Goal: Task Accomplishment & Management: Use online tool/utility

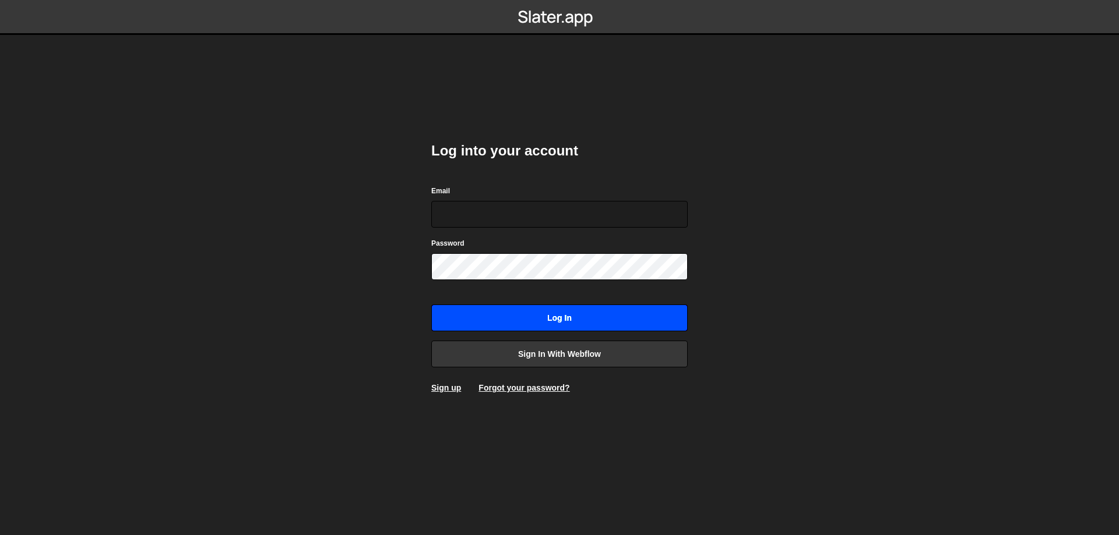
type input "[EMAIL_ADDRESS][DOMAIN_NAME]"
click at [558, 323] on input "Log in" at bounding box center [559, 318] width 256 height 27
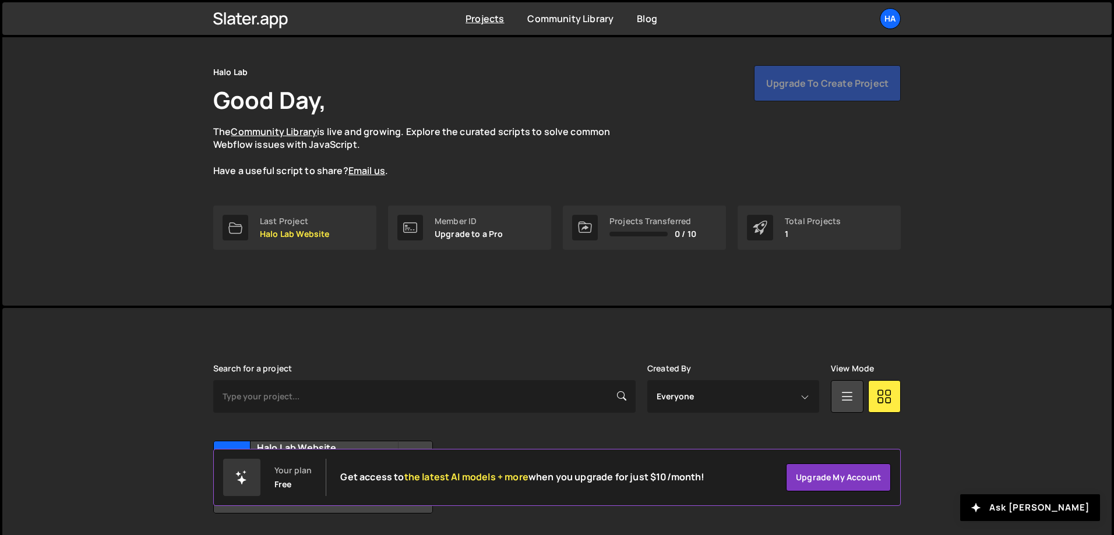
scroll to position [65, 0]
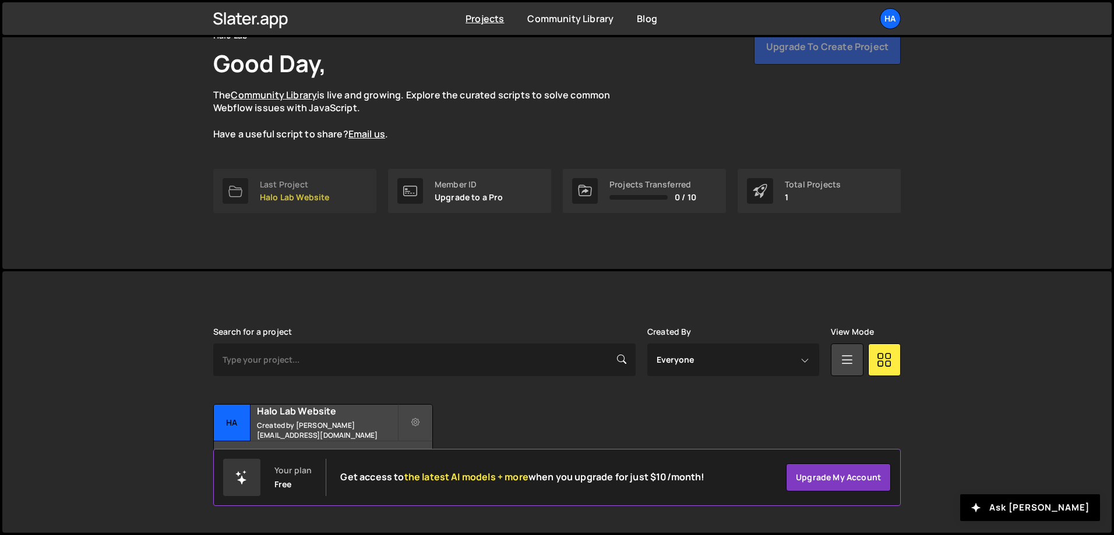
click at [330, 192] on link "Last Project Halo Lab Website" at bounding box center [294, 191] width 163 height 44
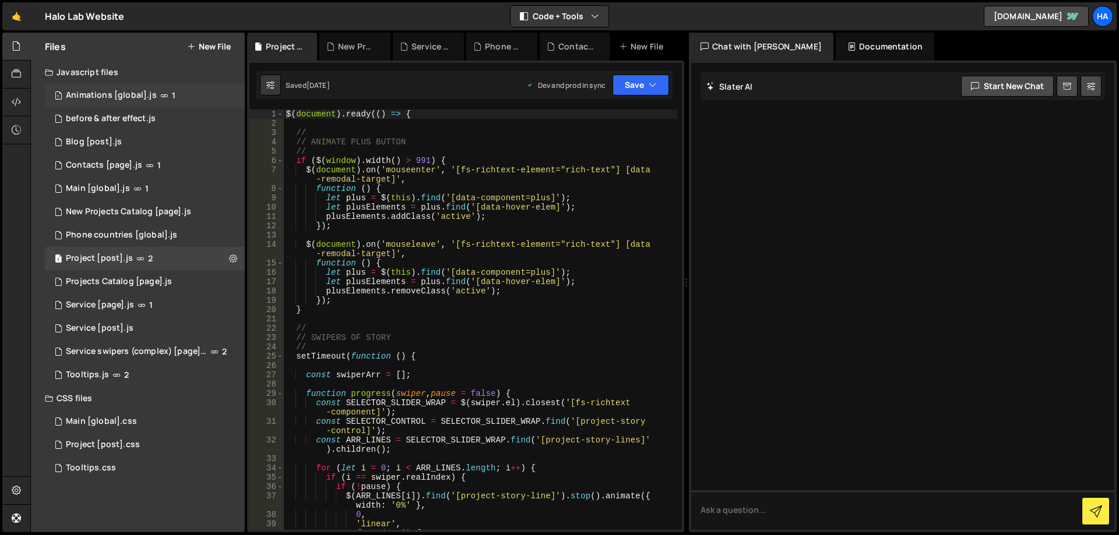
click at [117, 95] on div "Animations [global].js" at bounding box center [111, 95] width 91 height 10
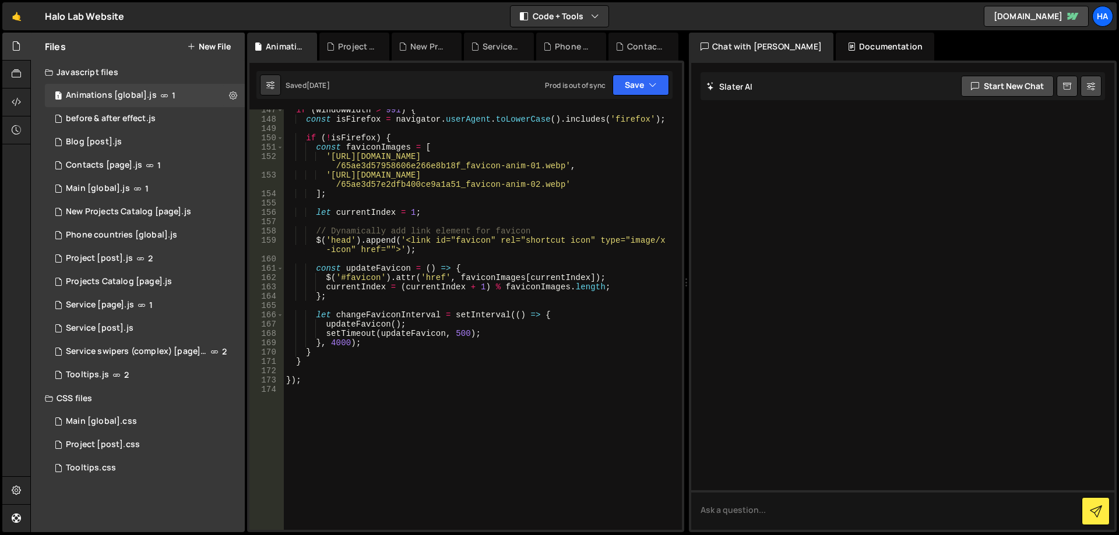
scroll to position [1202, 0]
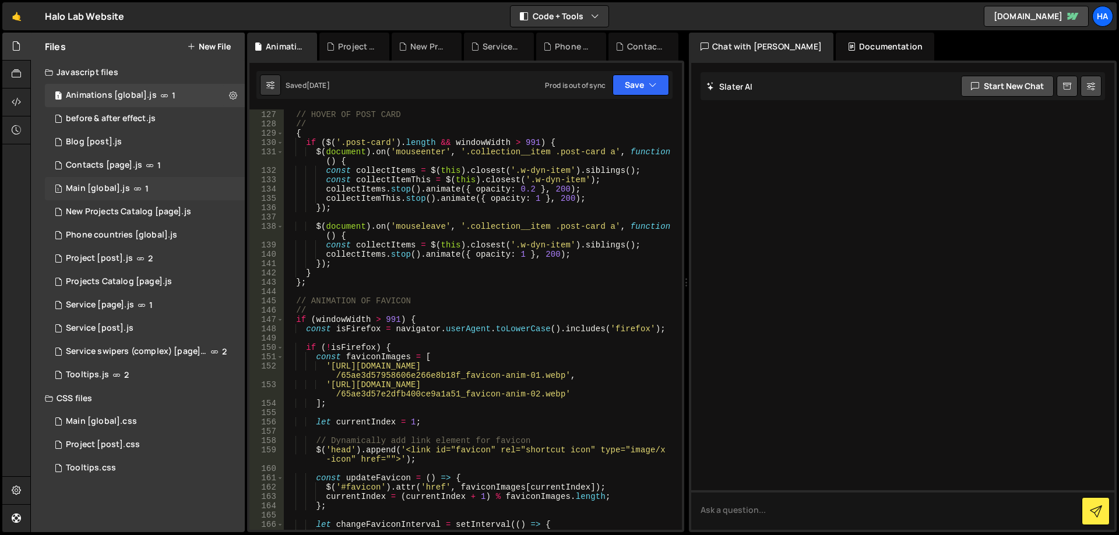
click at [161, 189] on div "1 Main [global].js 1" at bounding box center [145, 188] width 200 height 23
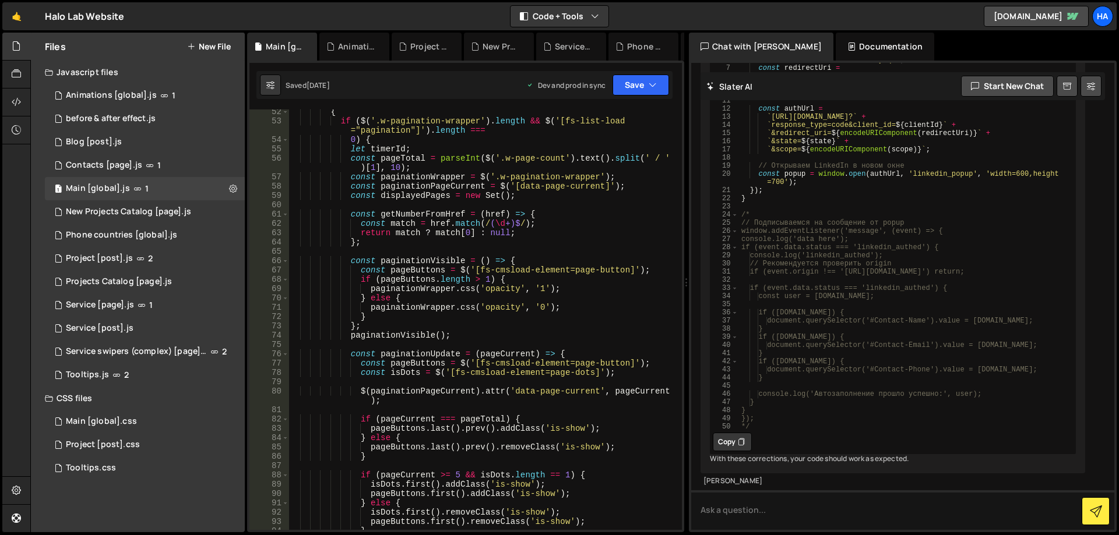
scroll to position [541, 0]
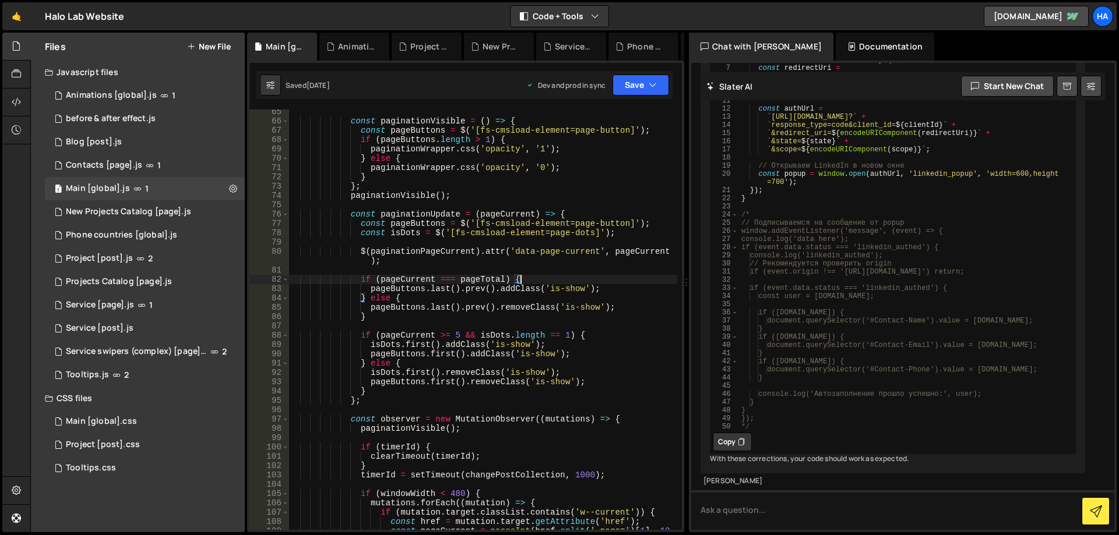
drag, startPoint x: 600, startPoint y: 275, endPoint x: 457, endPoint y: 287, distance: 143.3
click at [457, 288] on div "const paginationVisible = ( ) => { const pageButtons = $ ( '[fs-cmsload-element…" at bounding box center [482, 331] width 389 height 449
type textarea "pageButtons.last().prev().addClass('is-show');"
click at [348, 13] on div "🤙 Halo Lab Website ⚠️ Code is being edited in another browser Code + Tools Code…" at bounding box center [559, 16] width 1114 height 28
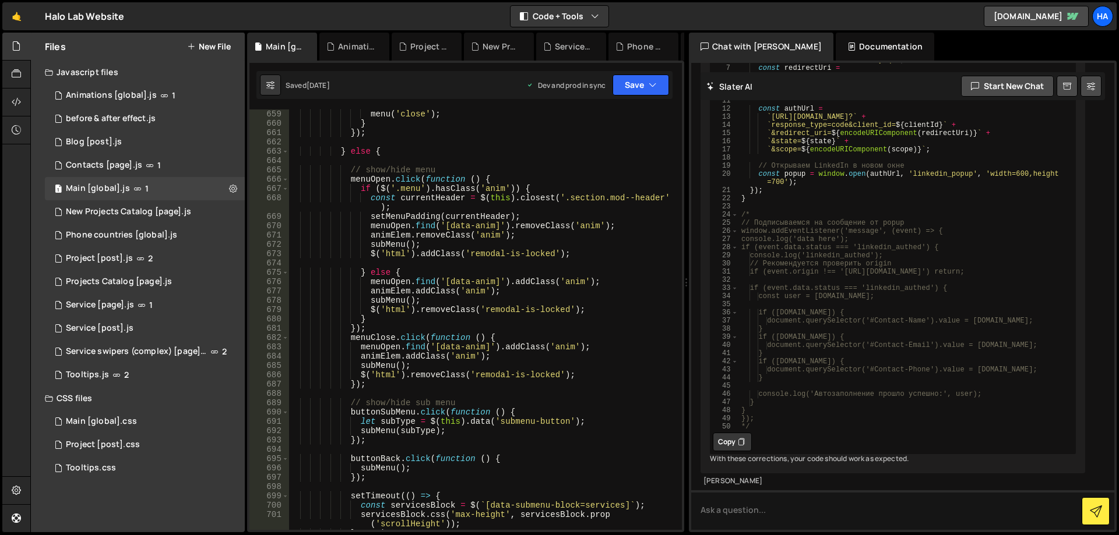
scroll to position [5240, 0]
